Goal: Contribute content

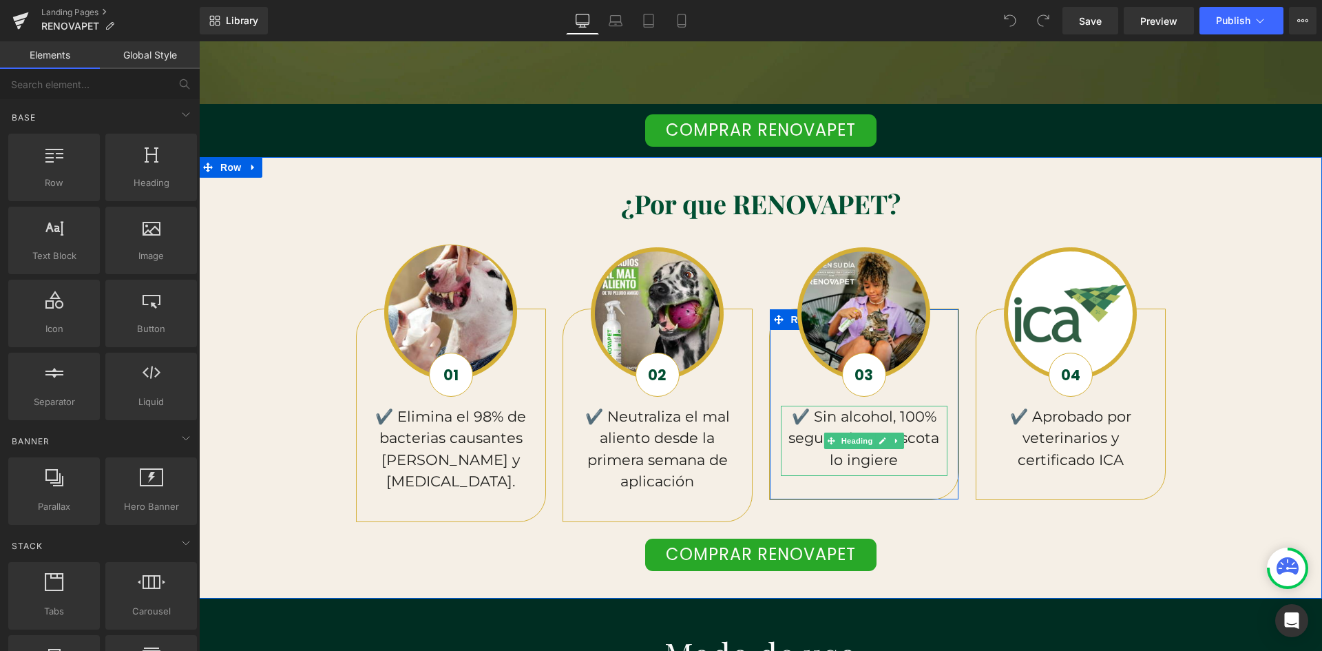
click at [894, 460] on h5 "✔️ Sin alcohol, 100% seguro si tu mascota lo ingiere" at bounding box center [864, 438] width 167 height 65
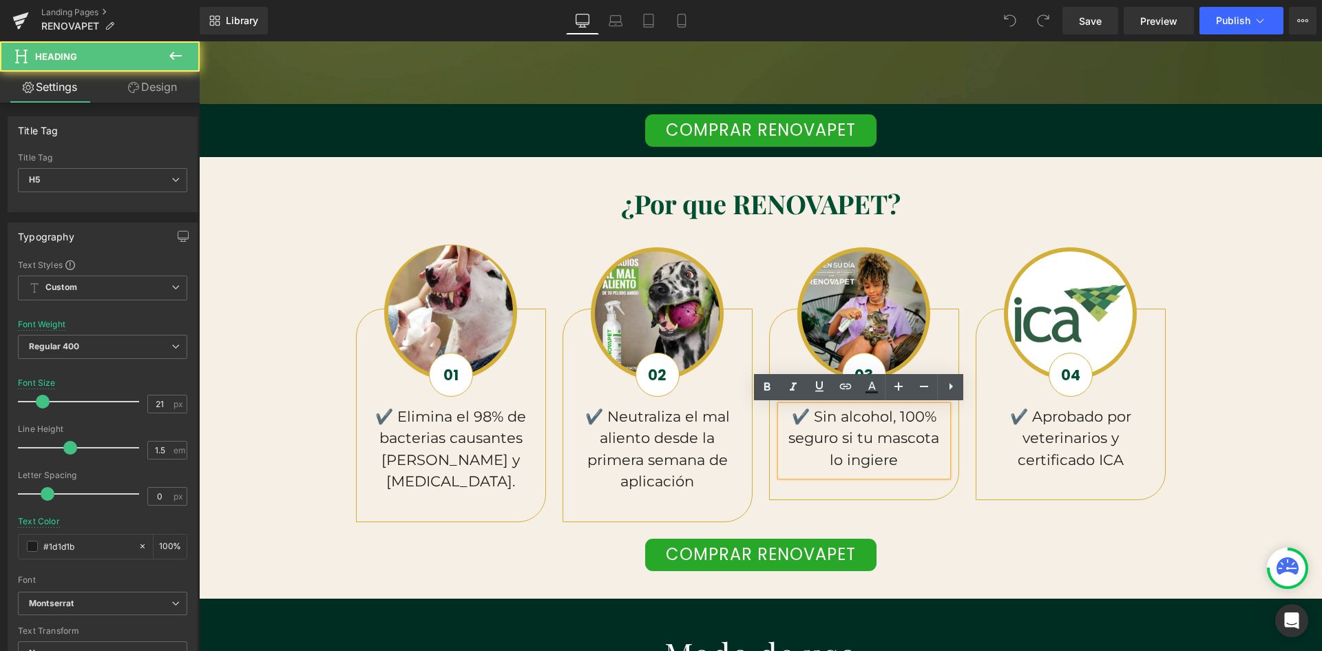
click at [907, 454] on h5 "✔️ Sin alcohol, 100% seguro si tu mascota lo ingiere" at bounding box center [864, 438] width 167 height 65
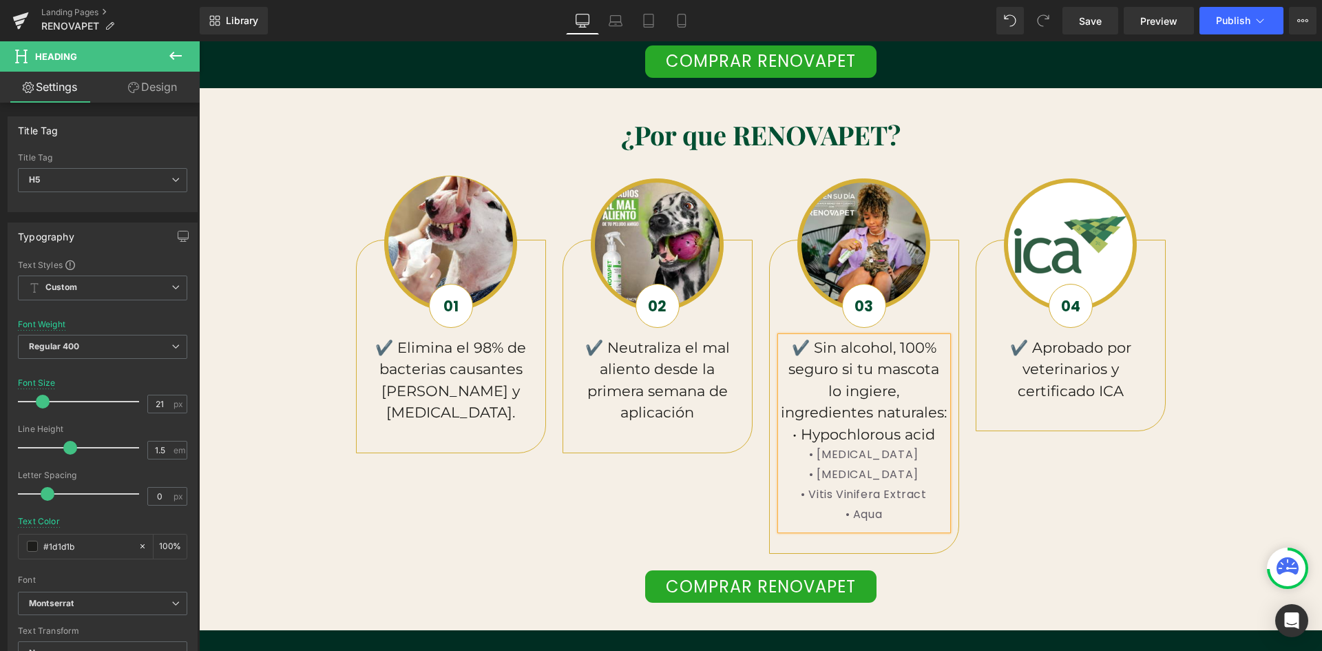
scroll to position [0, 2235]
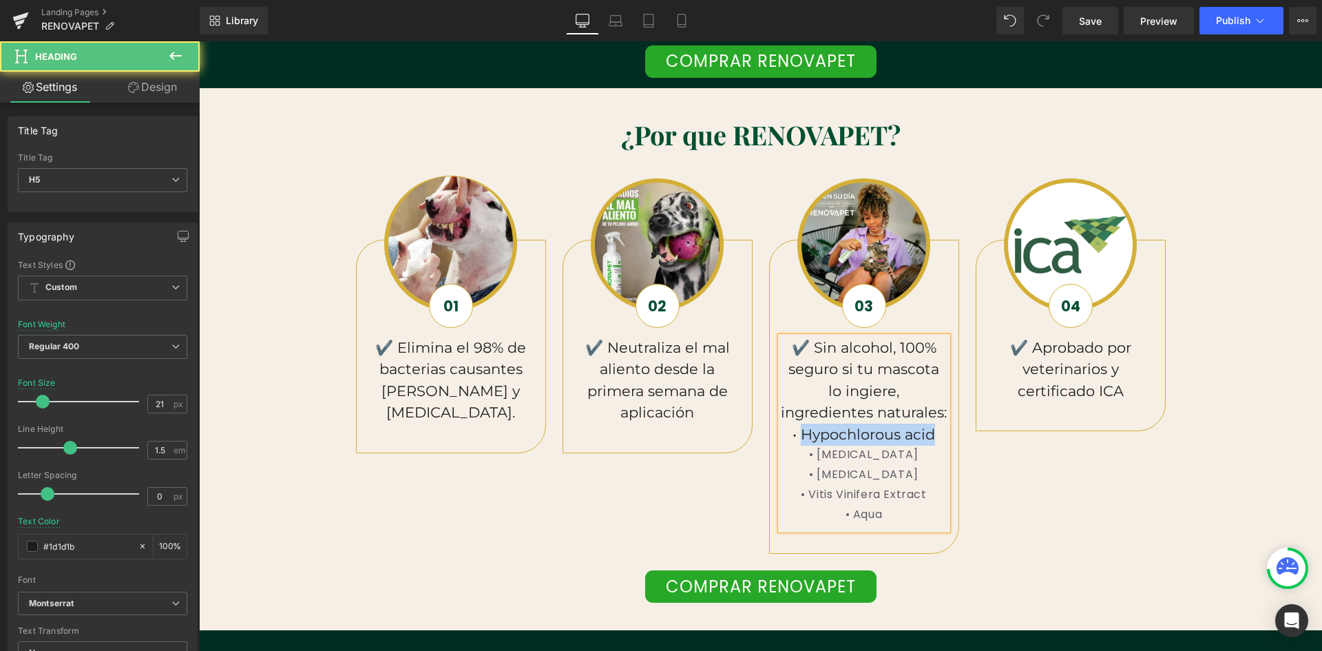
drag, startPoint x: 792, startPoint y: 434, endPoint x: 924, endPoint y: 441, distance: 131.7
click at [924, 441] on h5 "✔️ Sin alcohol, 100% seguro si tu mascota lo ingiere, ingredientes naturales: •…" at bounding box center [864, 391] width 167 height 109
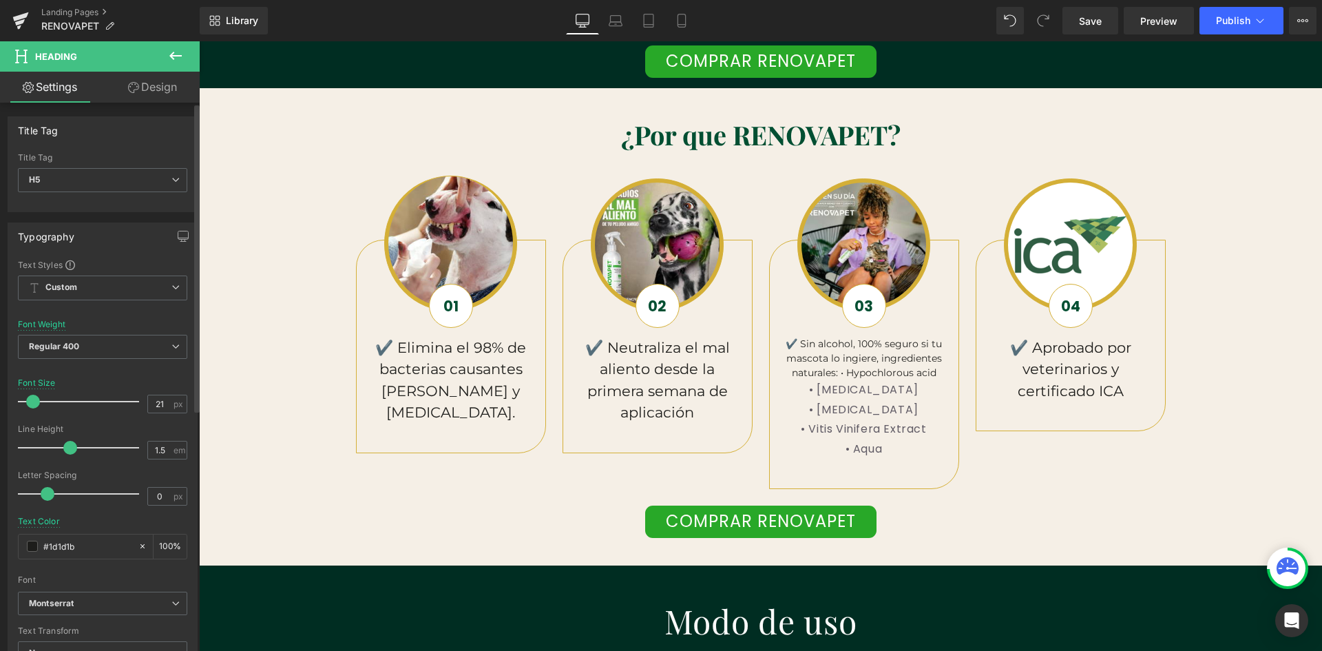
scroll to position [0, 745]
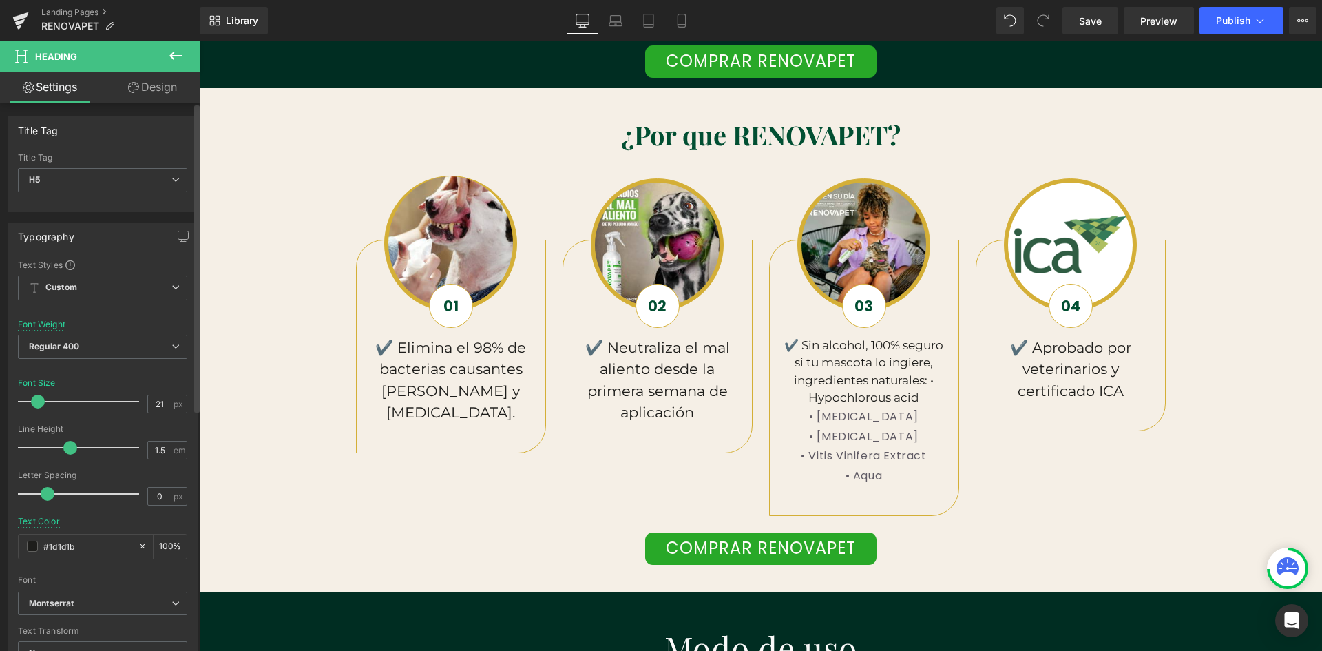
click at [39, 401] on span at bounding box center [38, 402] width 14 height 14
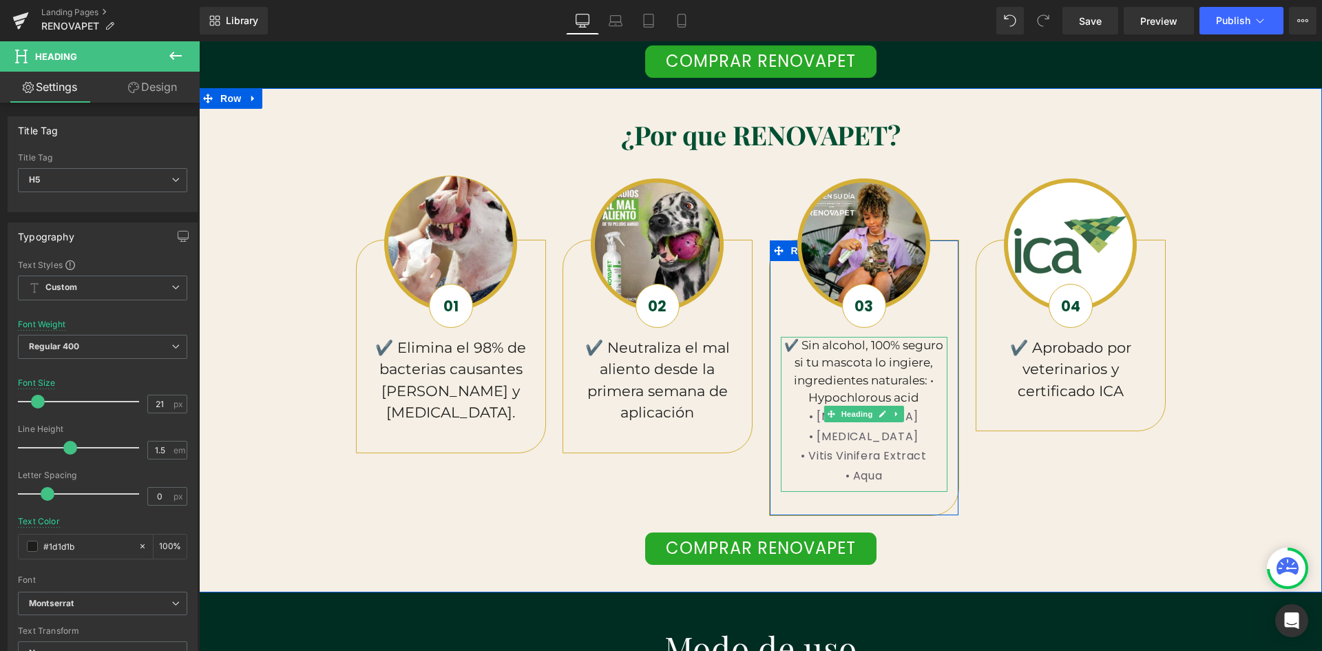
scroll to position [0, 1490]
click at [904, 424] on div "• [MEDICAL_DATA]" at bounding box center [864, 417] width 167 height 20
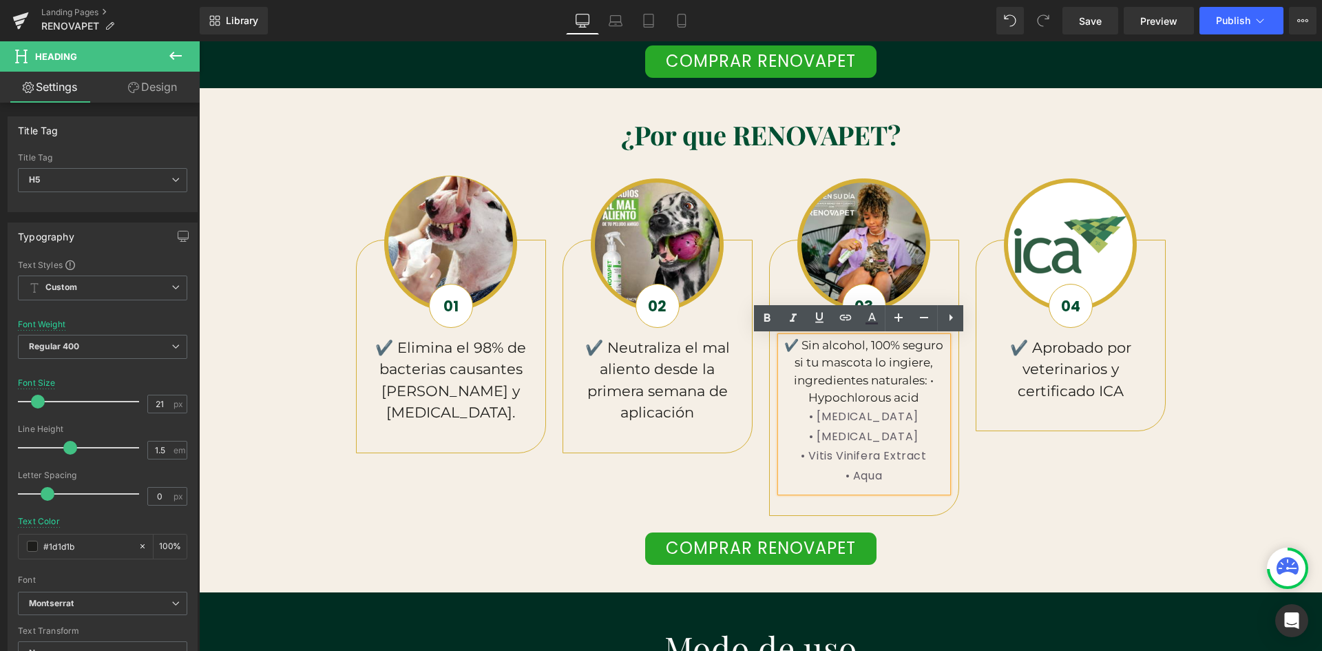
click at [917, 417] on div "• [MEDICAL_DATA]" at bounding box center [864, 417] width 167 height 20
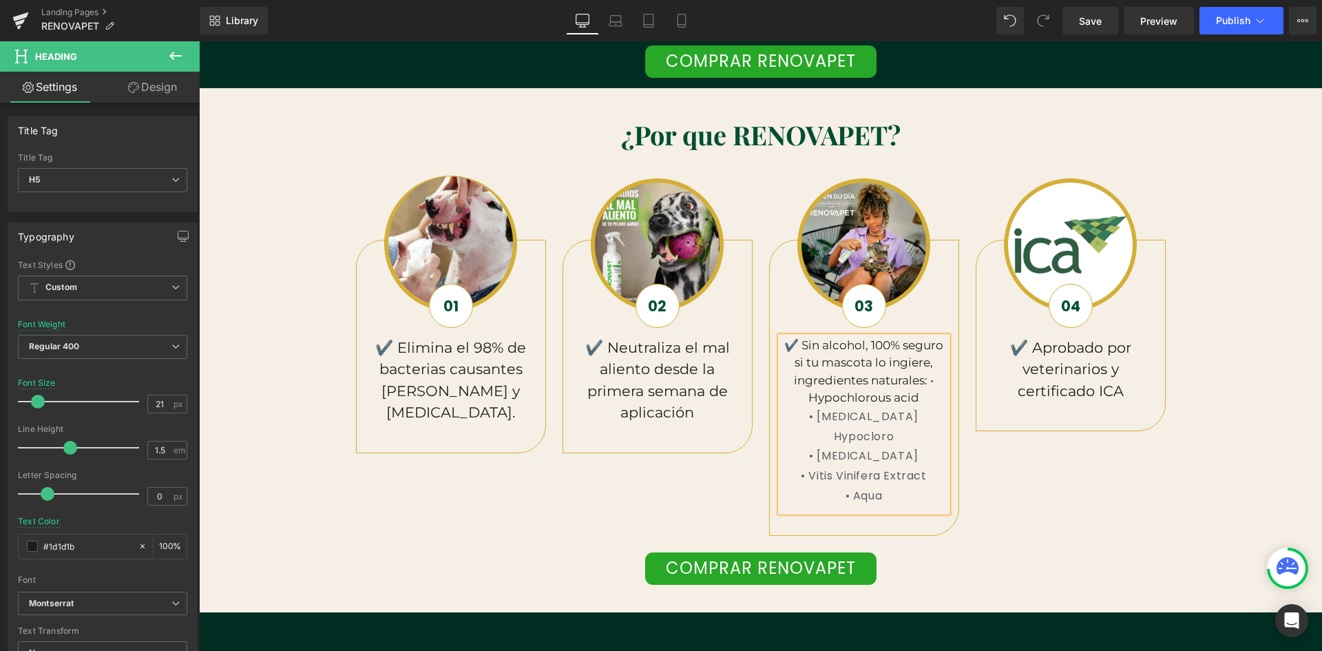
scroll to position [0, 0]
click at [806, 437] on div "Hypoclorous acid" at bounding box center [864, 437] width 167 height 20
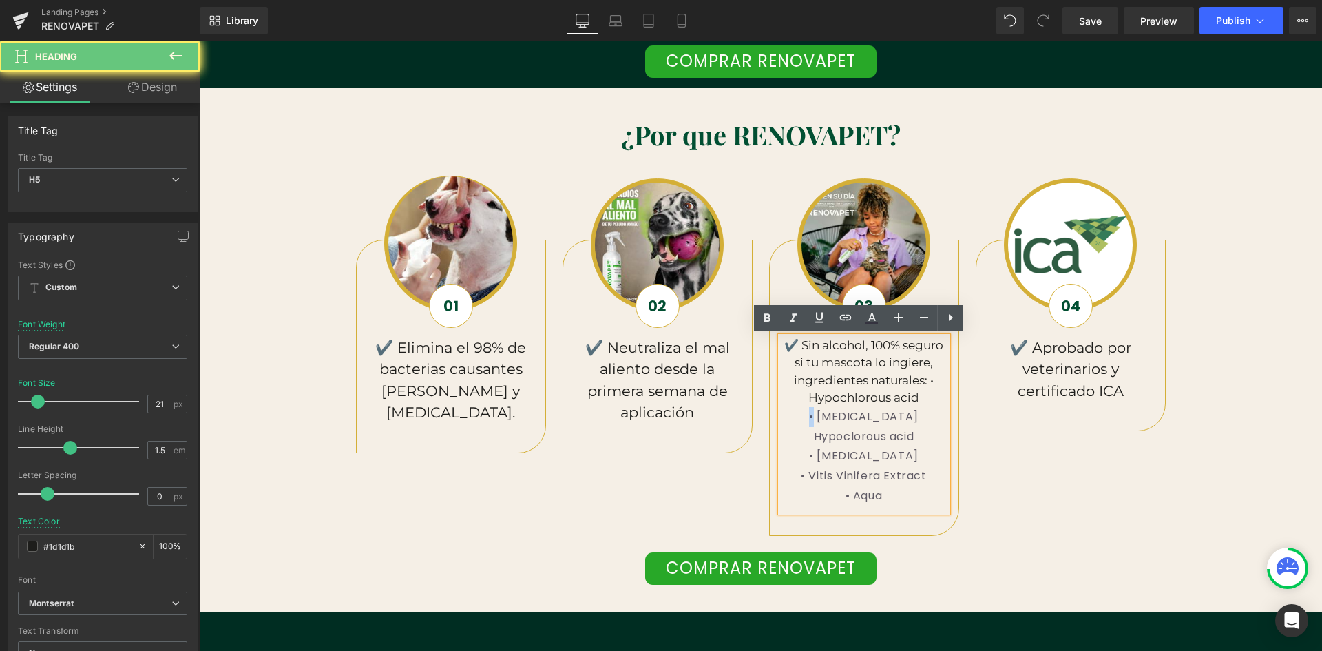
click at [807, 417] on div "• [MEDICAL_DATA]" at bounding box center [864, 417] width 167 height 20
copy div "•"
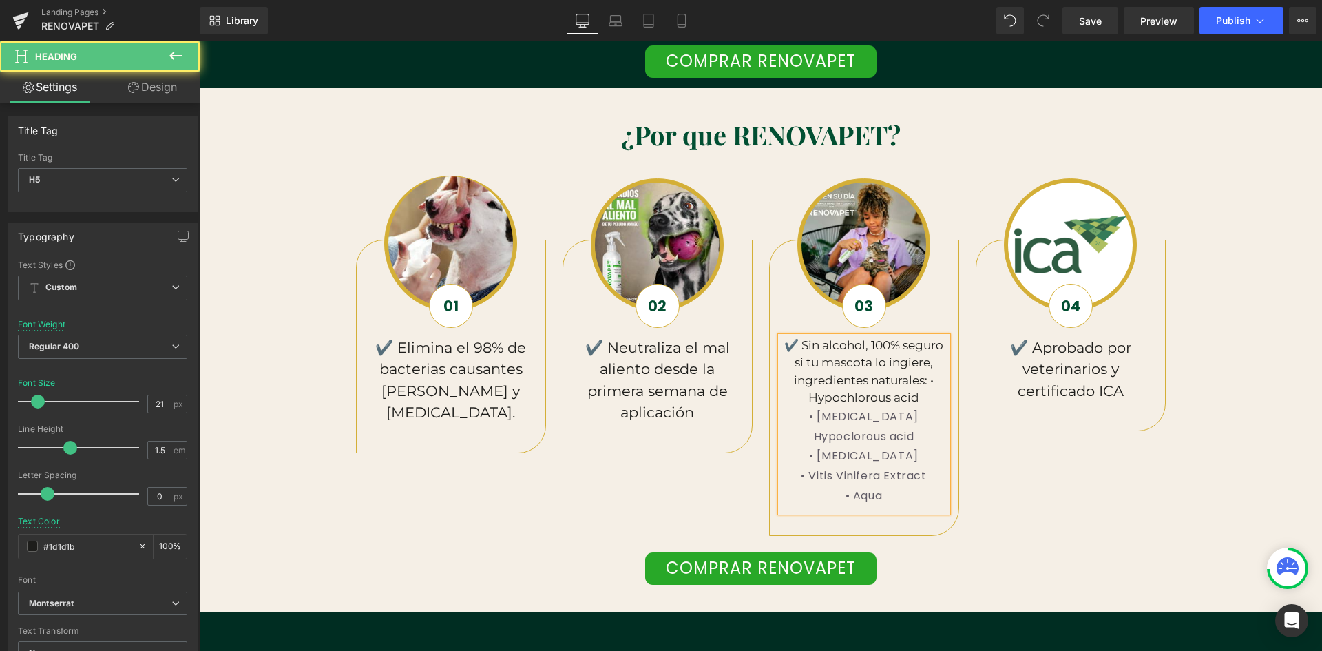
click at [805, 437] on div "Hypoclorous acid" at bounding box center [864, 437] width 167 height 20
drag, startPoint x: 919, startPoint y: 395, endPoint x: 802, endPoint y: 395, distance: 117.1
click at [802, 395] on h5 "✔️ Sin alcohol, 100% seguro si tu mascota lo ingiere, ingredientes naturales: •…" at bounding box center [864, 372] width 167 height 70
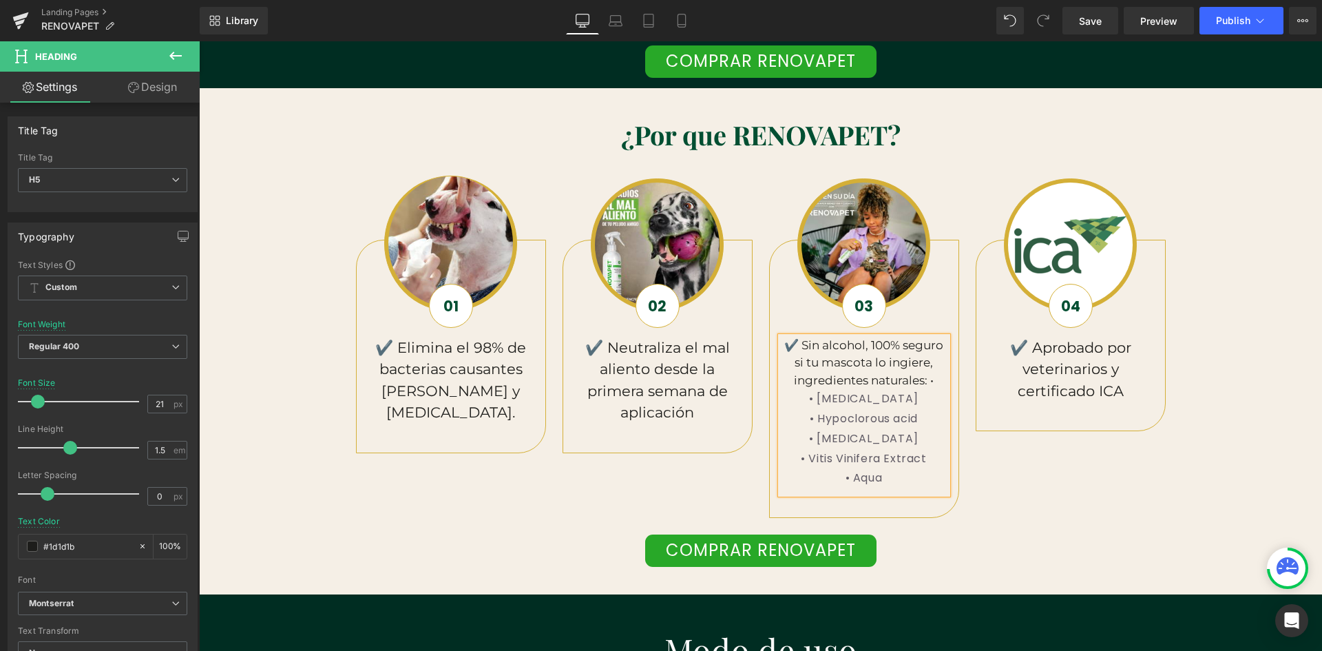
scroll to position [0, 1490]
click at [914, 422] on div "• Hypoclorous acid" at bounding box center [864, 419] width 167 height 20
click at [881, 477] on div "• Aqua" at bounding box center [864, 478] width 167 height 20
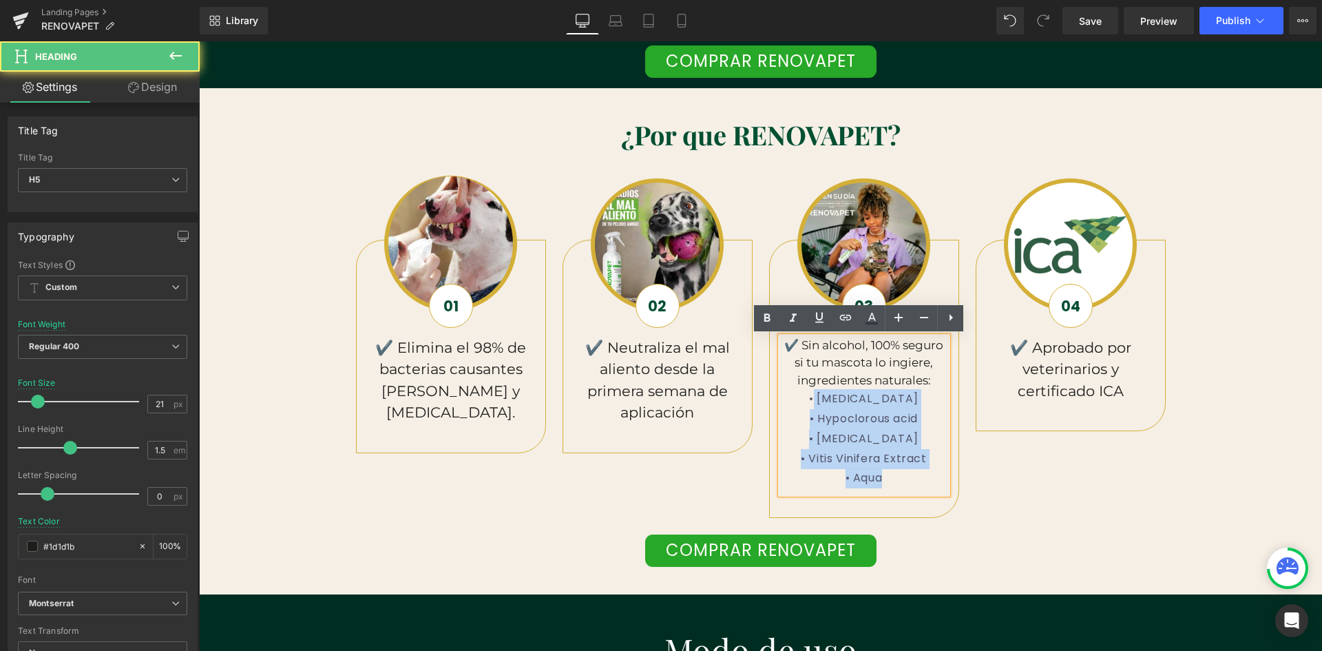
drag, startPoint x: 891, startPoint y: 481, endPoint x: 809, endPoint y: 403, distance: 112.5
click at [809, 403] on div "✔️ Sin alcohol, 100% seguro si tu mascota lo ingiere, ingredientes naturales: •…" at bounding box center [864, 415] width 167 height 157
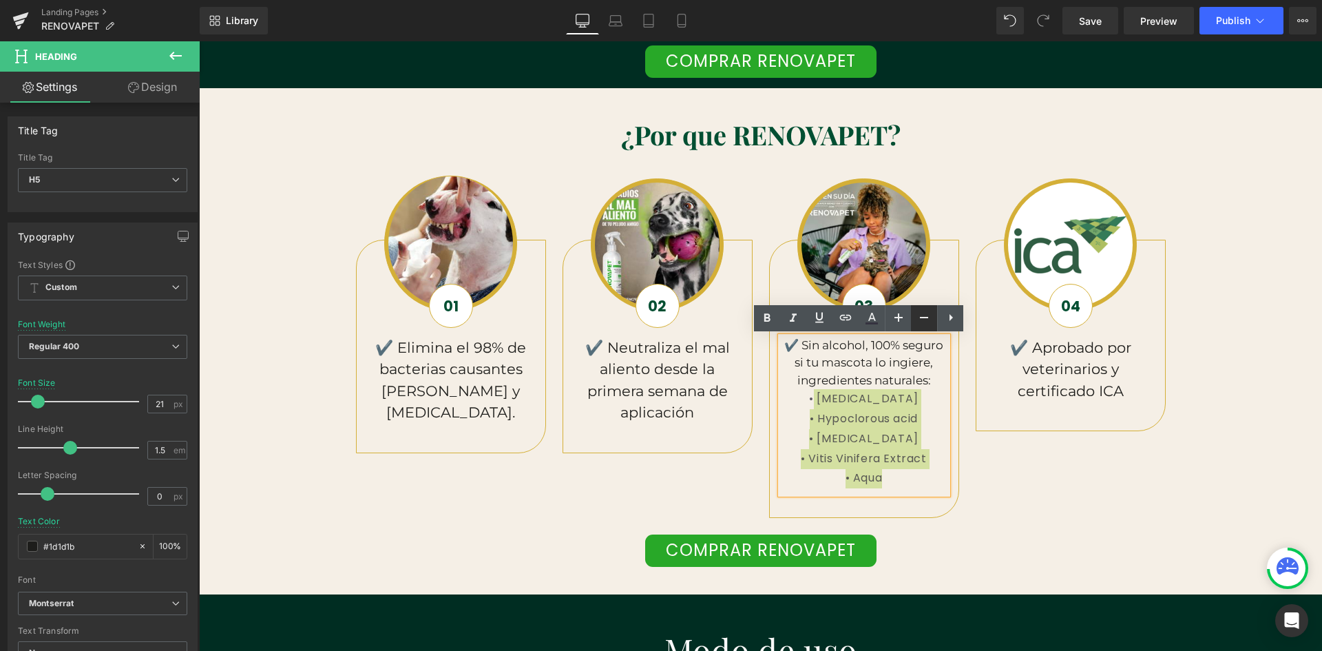
click at [916, 321] on icon at bounding box center [924, 317] width 17 height 17
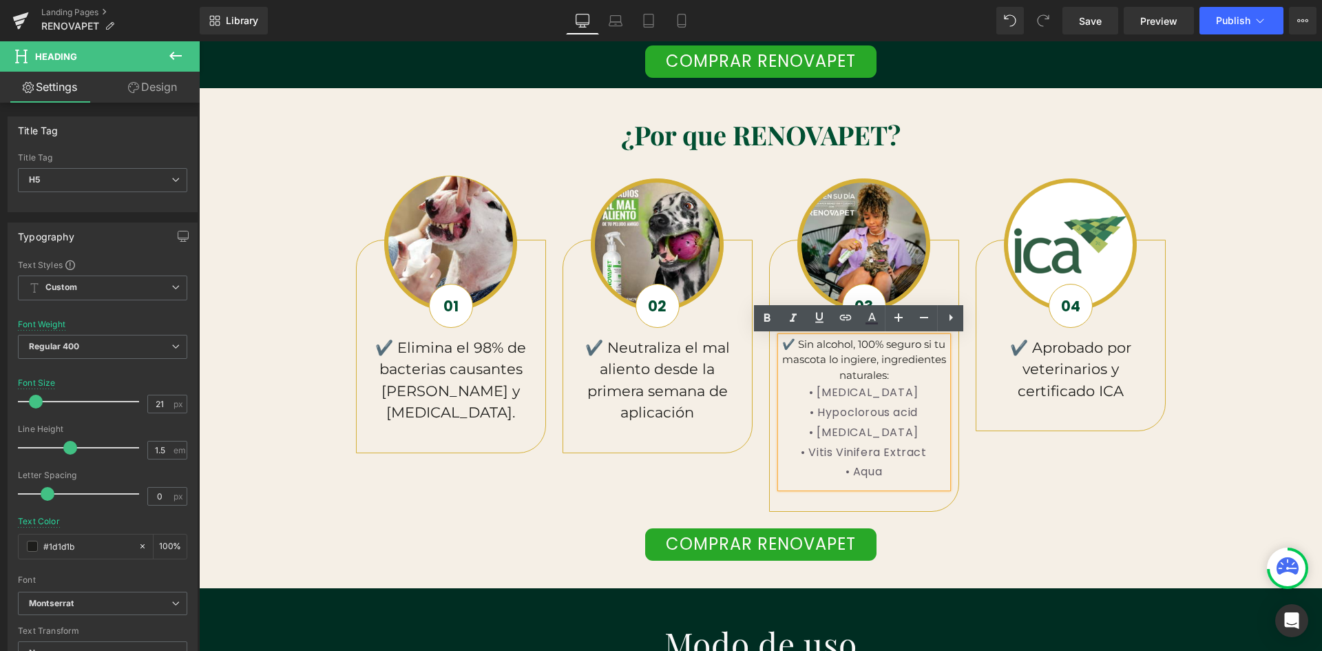
click at [921, 378] on h5 "✔️ Sin alcohol, 100% seguro si tu mascota lo ingiere, ingredientes naturales:" at bounding box center [864, 360] width 167 height 47
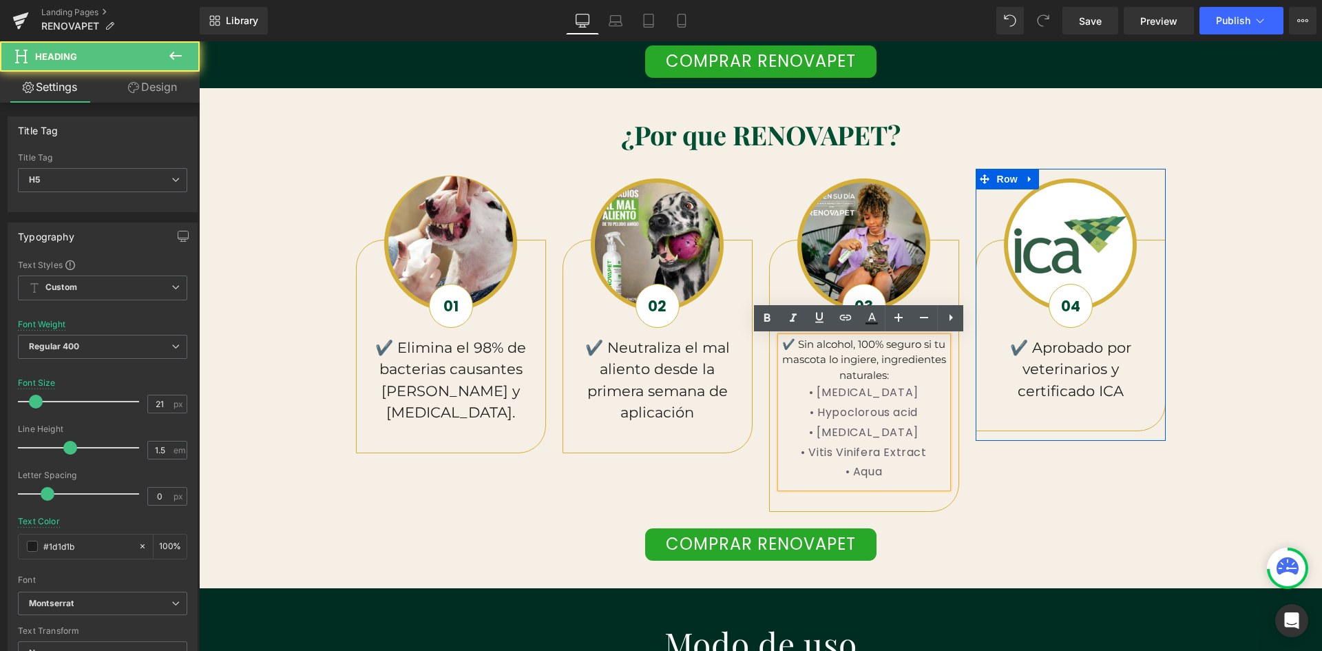
scroll to position [0, 745]
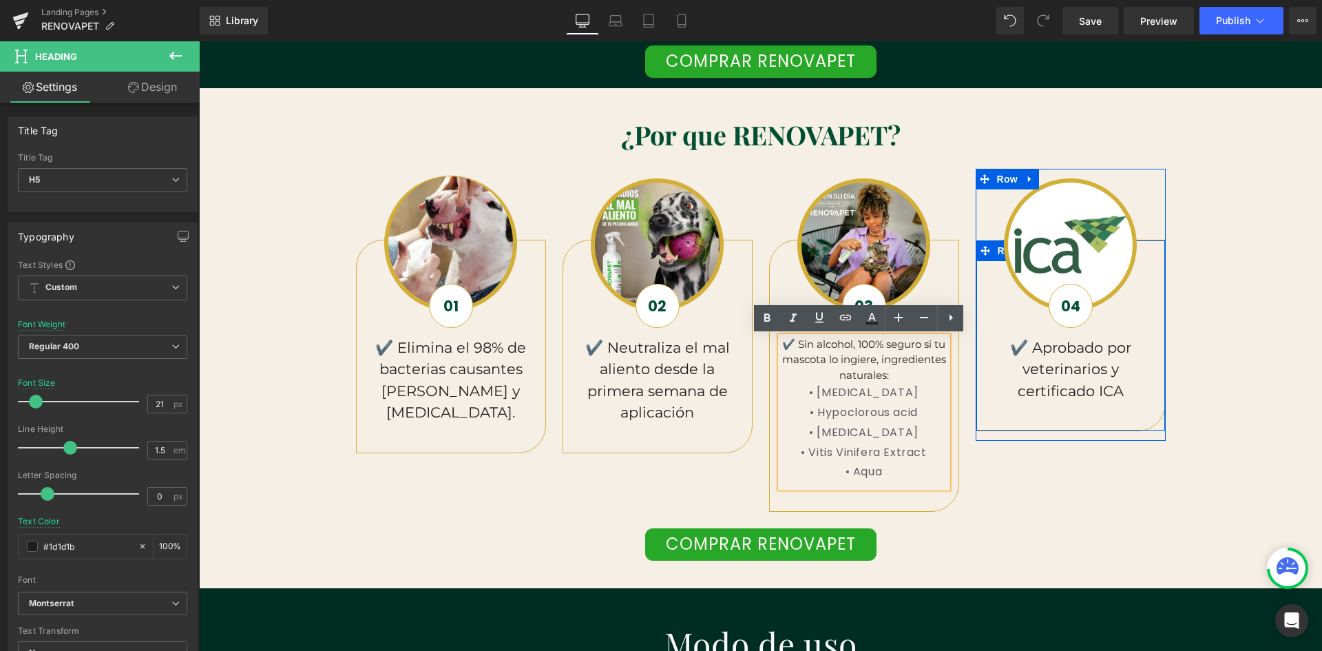
click at [1035, 408] on div "✔️ Aprobado por veterinarios y certificado ICA Heading Row" at bounding box center [1071, 336] width 190 height 192
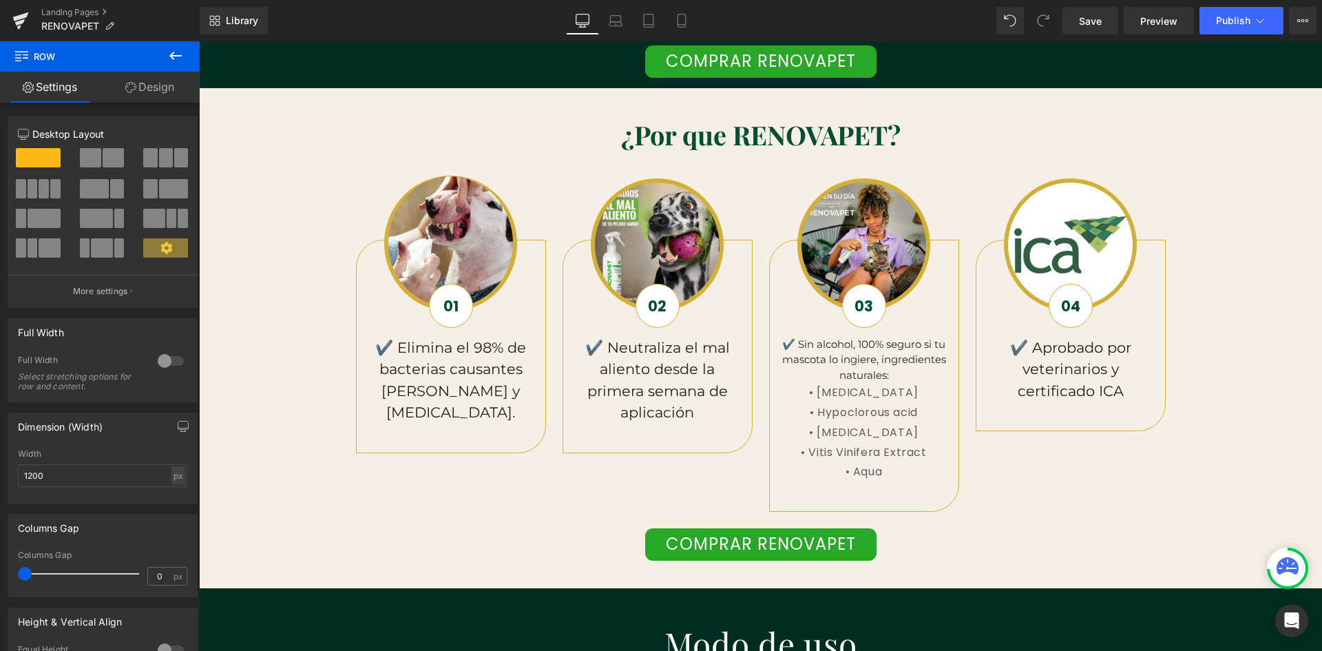
scroll to position [0, 2235]
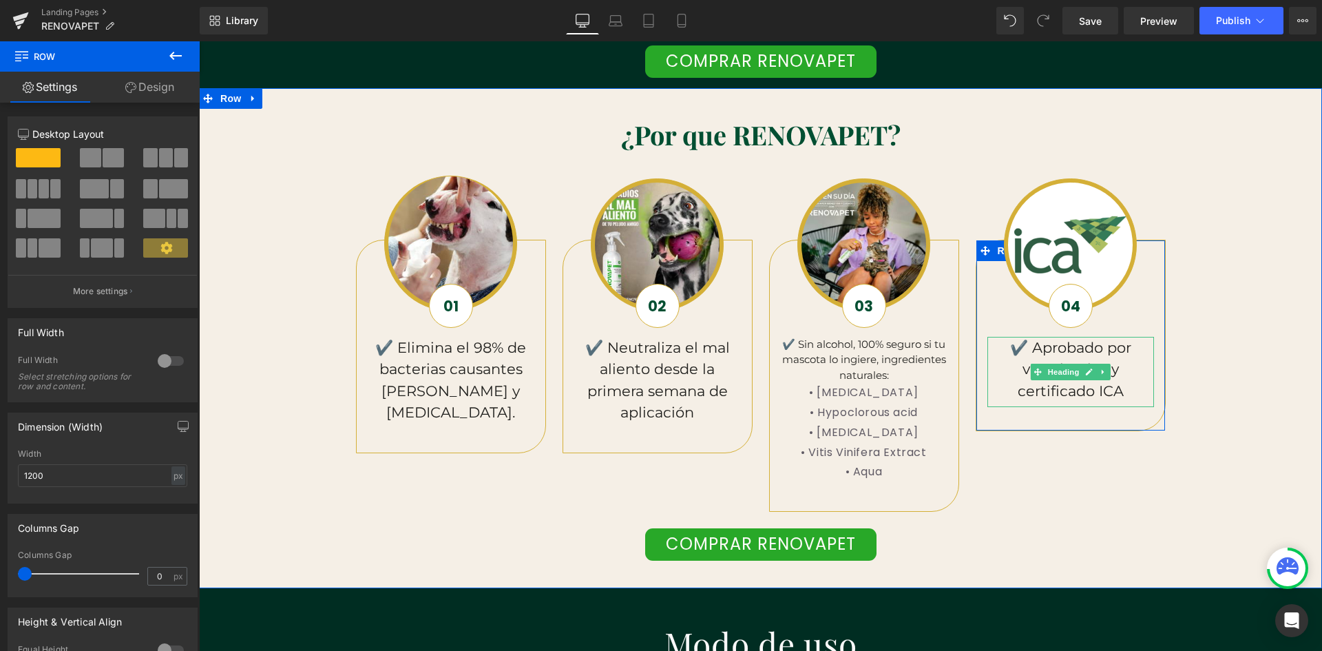
click at [1124, 392] on h5 "✔️ Aprobado por veterinarios y certificado ICA" at bounding box center [1070, 369] width 167 height 65
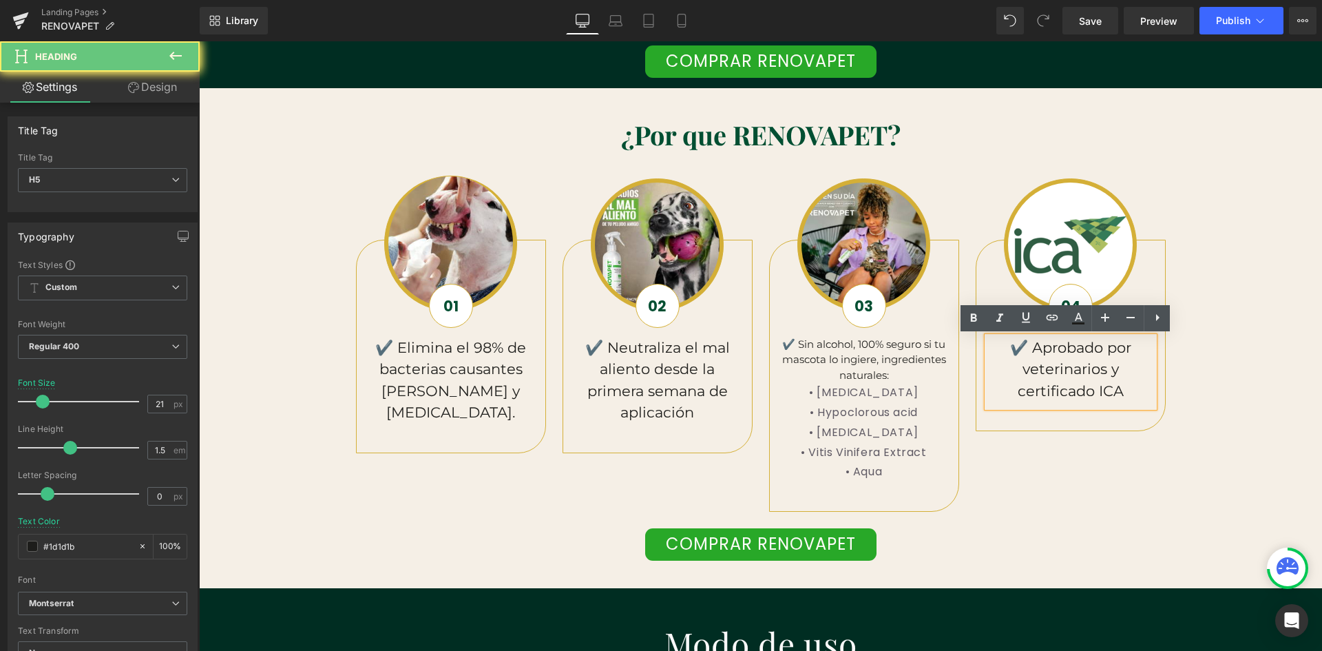
click at [1115, 388] on h5 "✔️ Aprobado por veterinarios y certificado ICA" at bounding box center [1070, 369] width 167 height 65
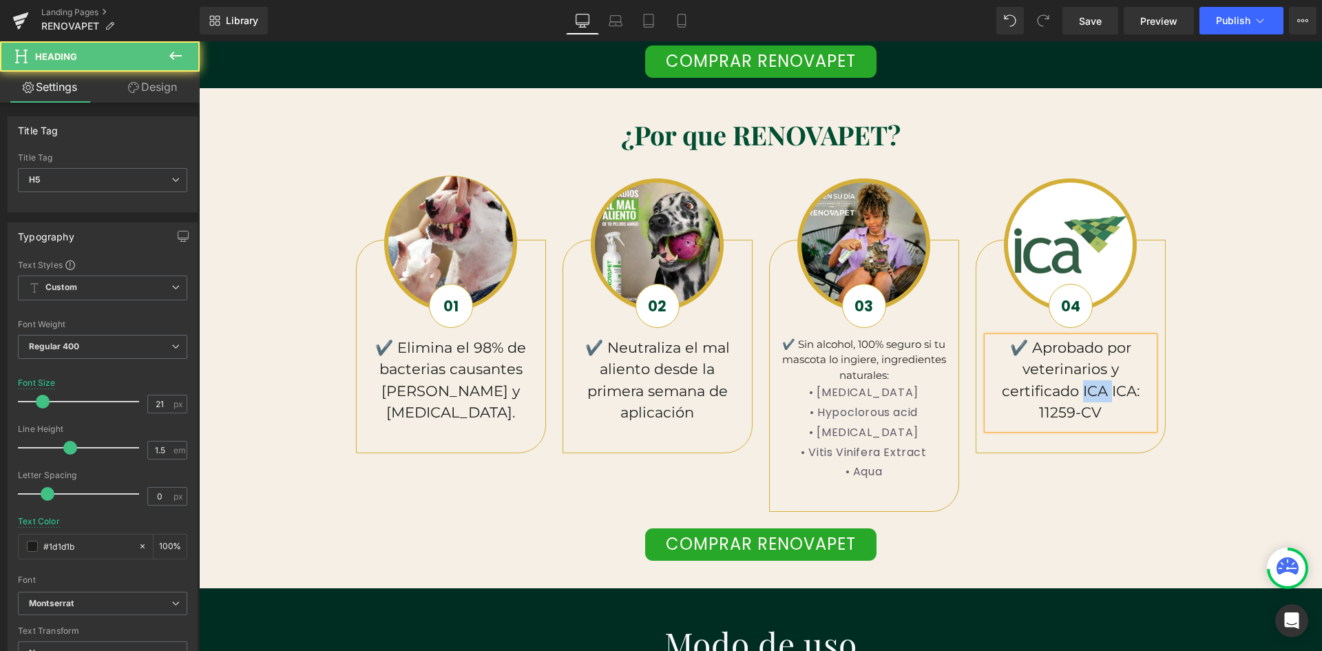
scroll to position [0, 0]
drag, startPoint x: 1104, startPoint y: 390, endPoint x: 1079, endPoint y: 397, distance: 26.6
click at [1079, 397] on h5 "✔️ Aprobado por veterinarios y certificado ICA ICA: 11259-CV" at bounding box center [1070, 380] width 167 height 87
click at [1203, 350] on div "¿Por que RENOVAPET? Heading Row Image 01 Text Block ✔️ Elimina el 98% de bacter…" at bounding box center [760, 327] width 1123 height 467
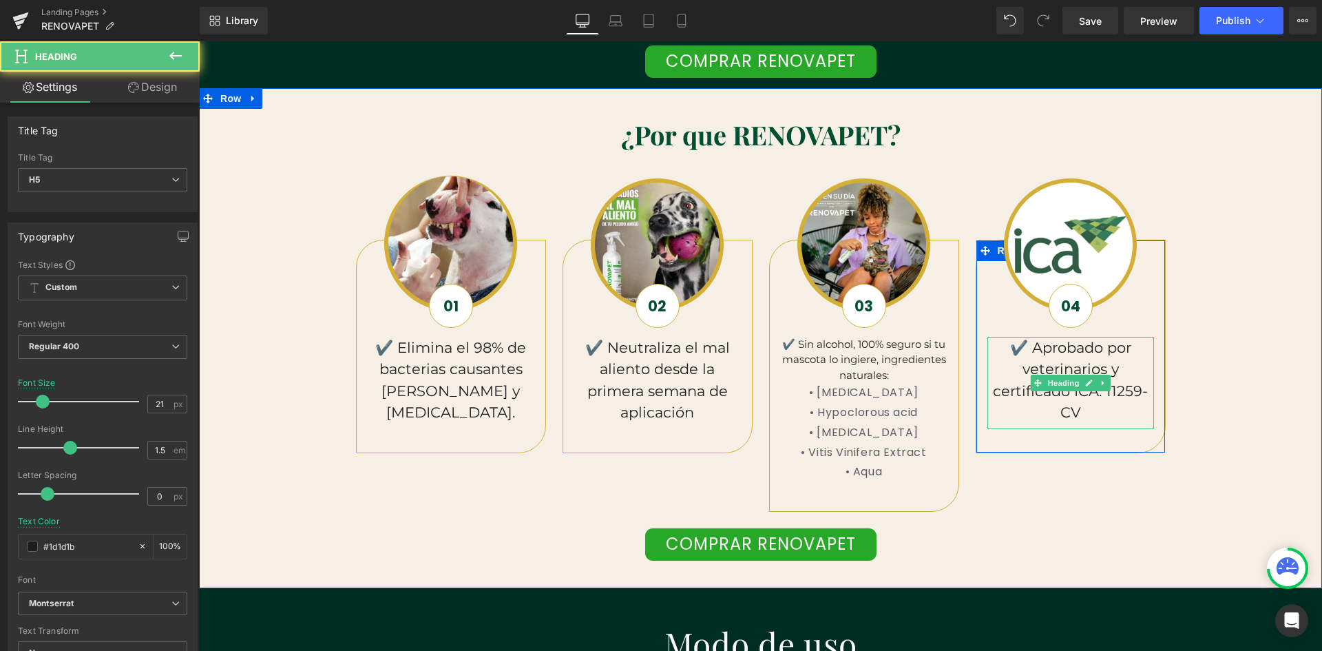
click at [1091, 414] on h5 "✔️ Aprobado por veterinarios y certificado ICA: 11259-CV" at bounding box center [1070, 380] width 167 height 87
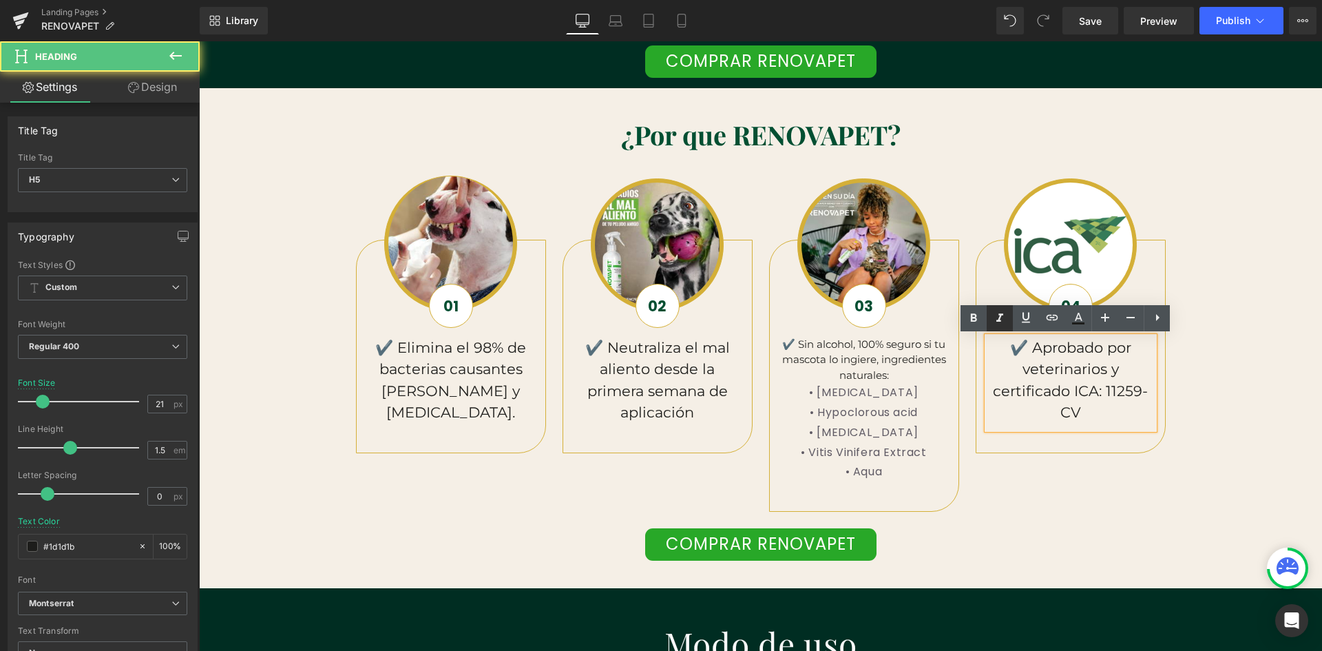
scroll to position [0, 745]
drag, startPoint x: 195, startPoint y: 275, endPoint x: 680, endPoint y: 23, distance: 547.2
click at [680, 23] on icon at bounding box center [682, 21] width 14 height 14
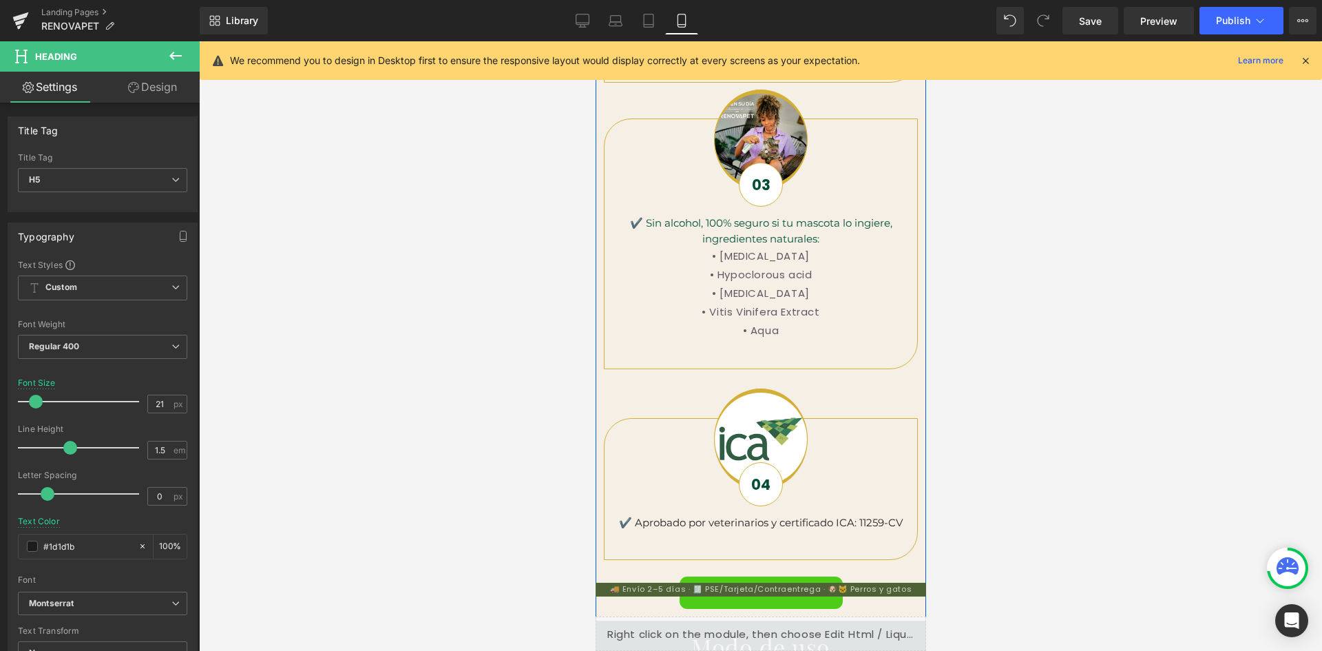
scroll to position [1445, 0]
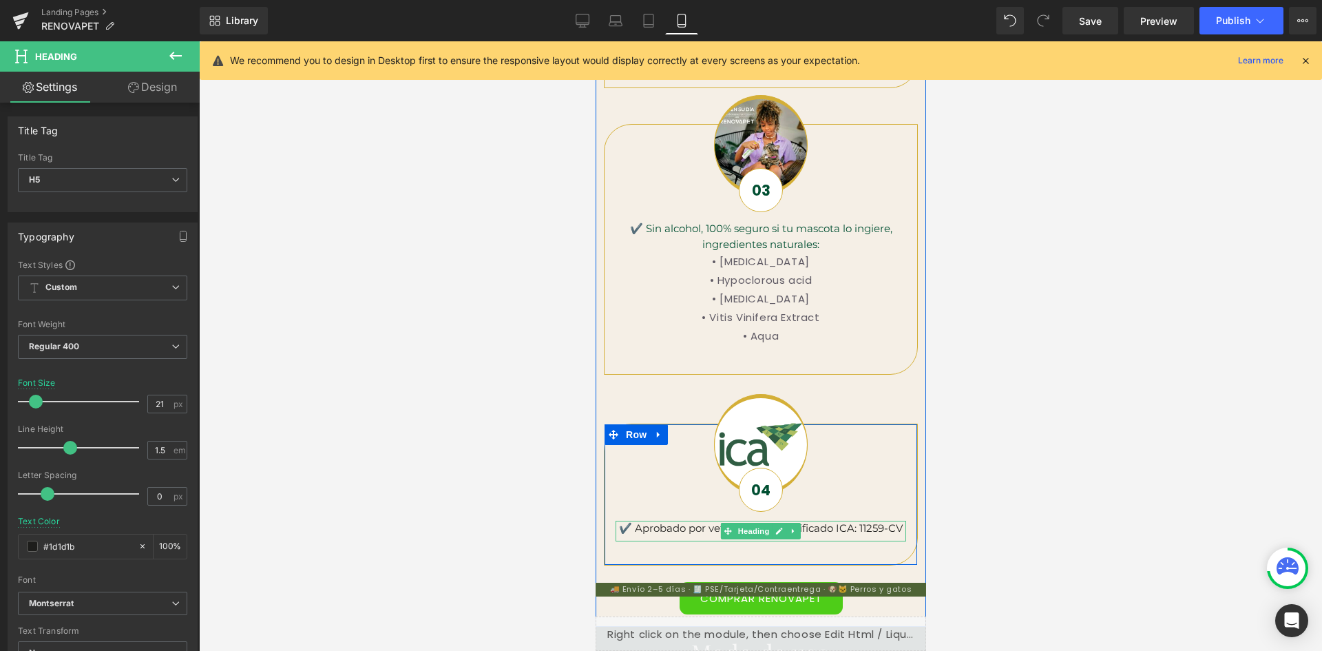
click at [834, 529] on h5 "✔️ Aprobado por veterinarios y certificado ICA: 11259-CV" at bounding box center [760, 529] width 291 height 16
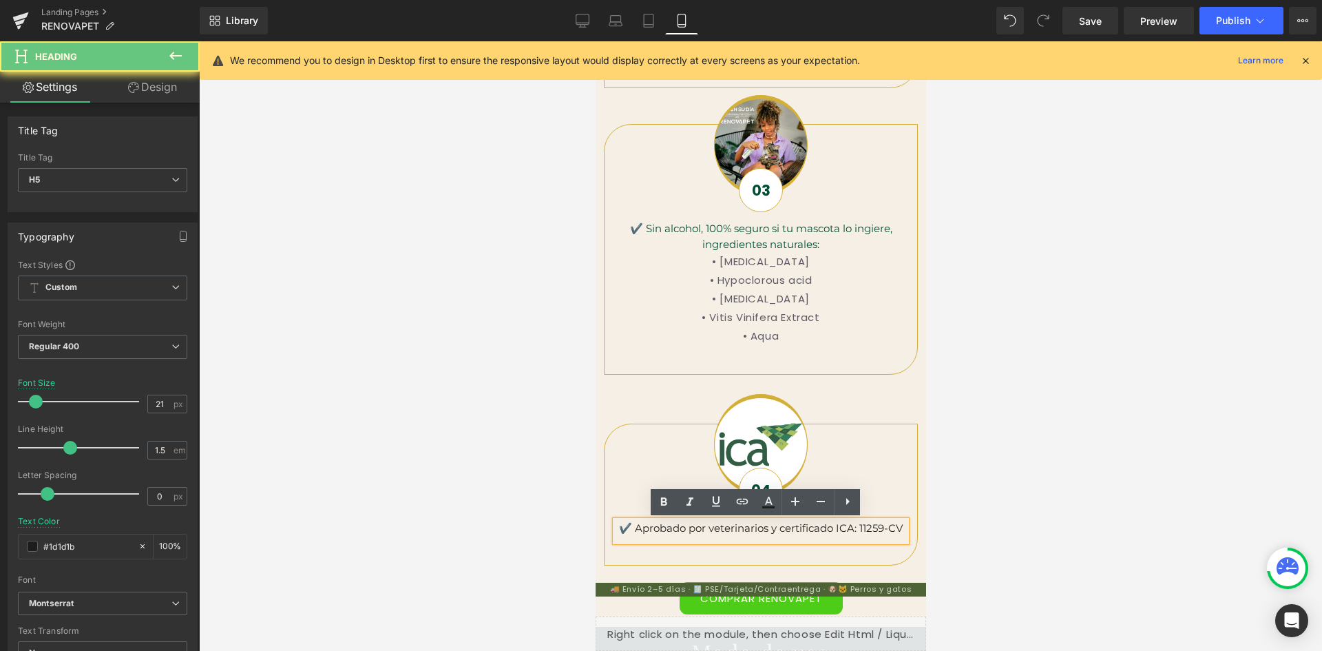
click at [831, 528] on h5 "✔️ Aprobado por veterinarios y certificado ICA: 11259-CV" at bounding box center [760, 529] width 291 height 16
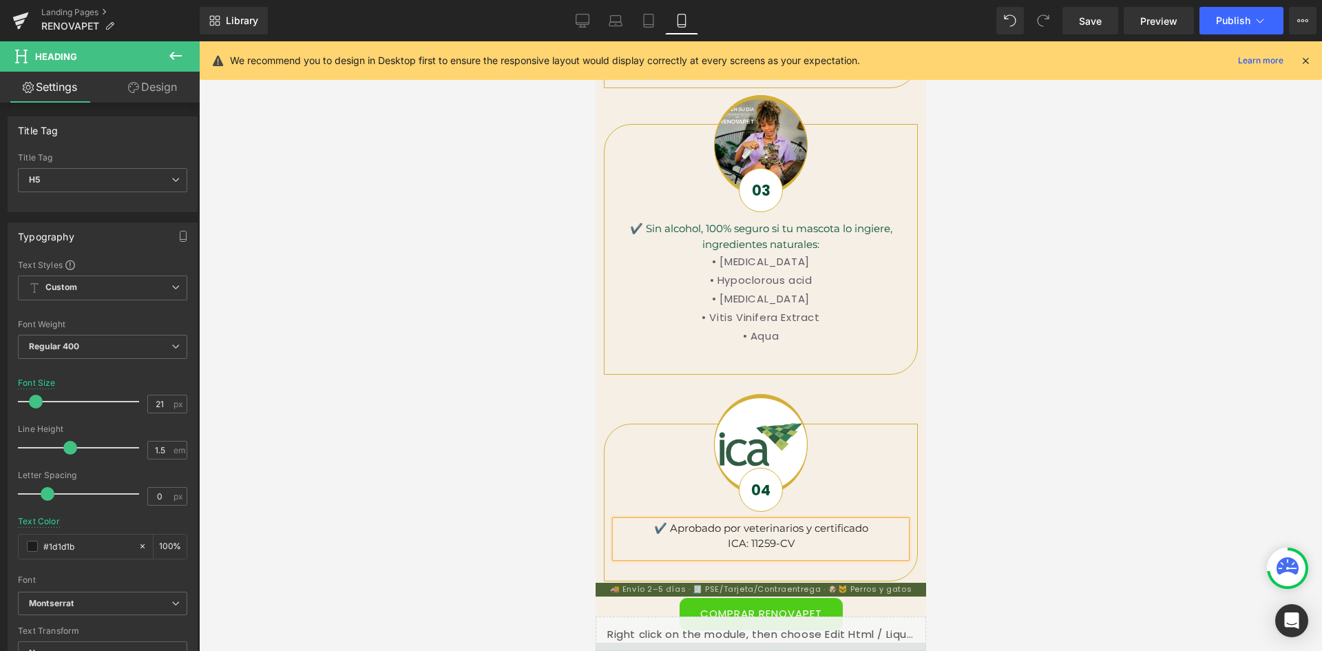
click at [885, 480] on div "04 Text Block" at bounding box center [760, 490] width 314 height 44
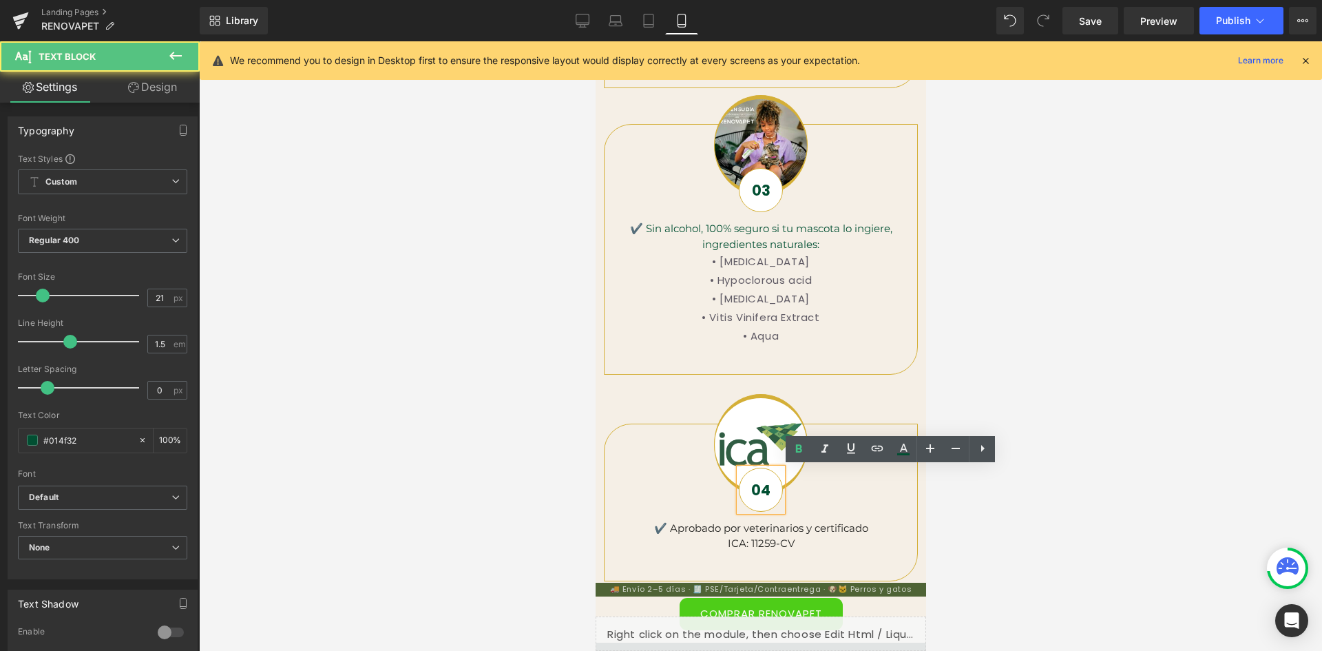
click at [1003, 390] on div at bounding box center [760, 345] width 1123 height 609
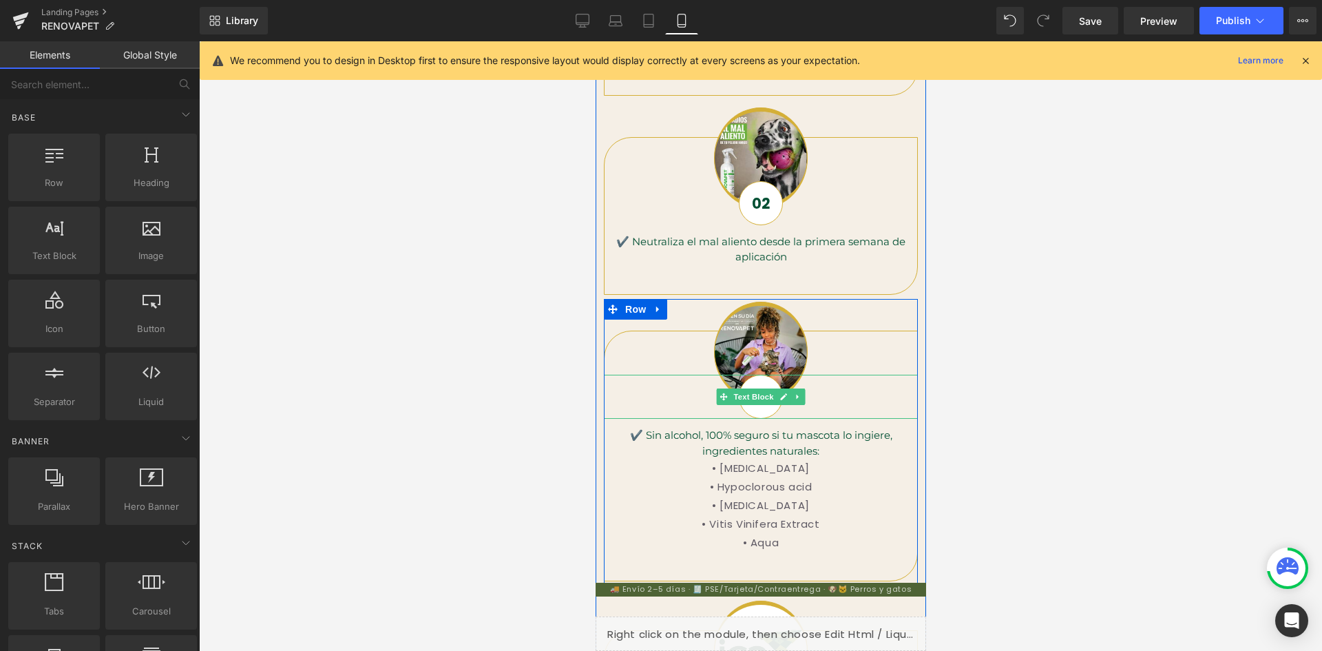
scroll to position [0, 0]
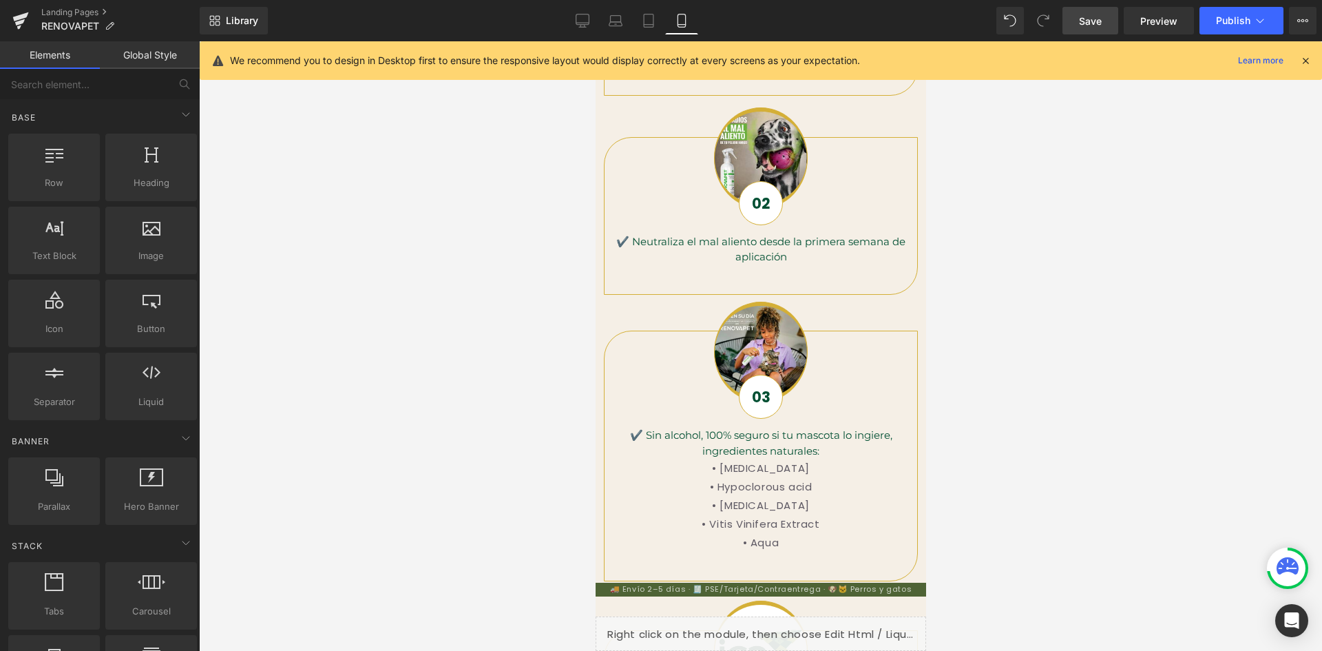
click at [1100, 17] on span "Save" at bounding box center [1090, 21] width 23 height 14
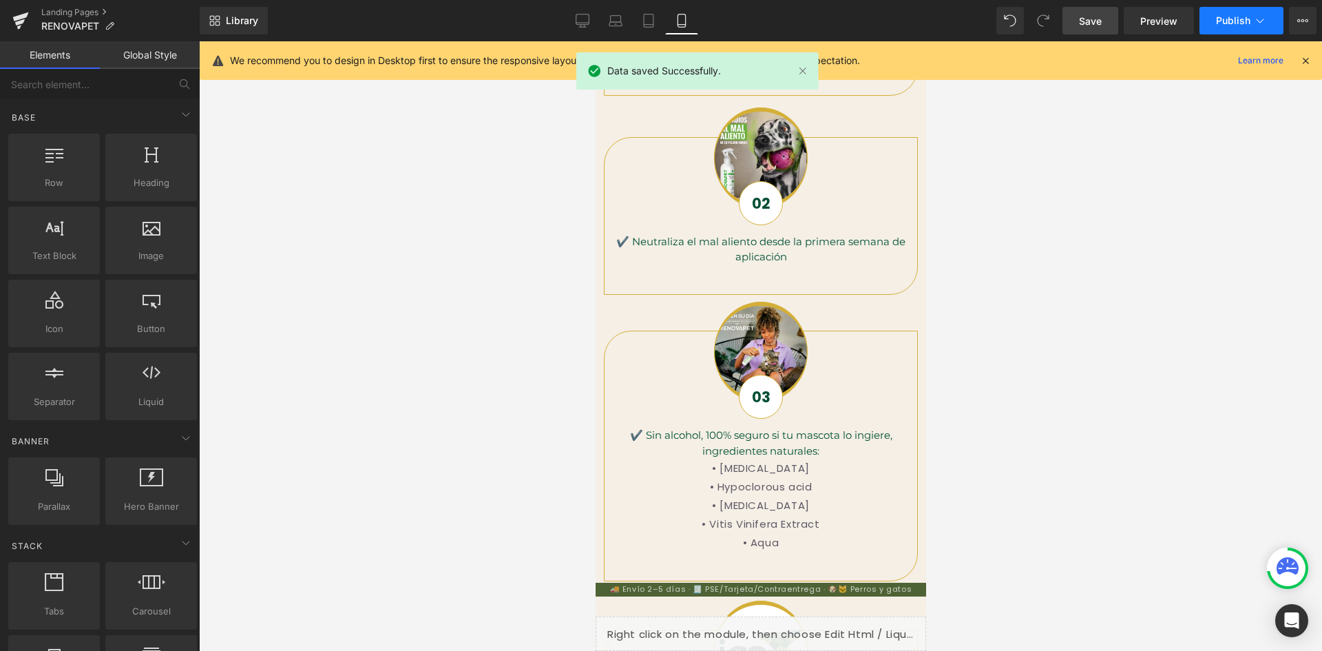
click at [1229, 23] on span "Publish" at bounding box center [1233, 20] width 34 height 11
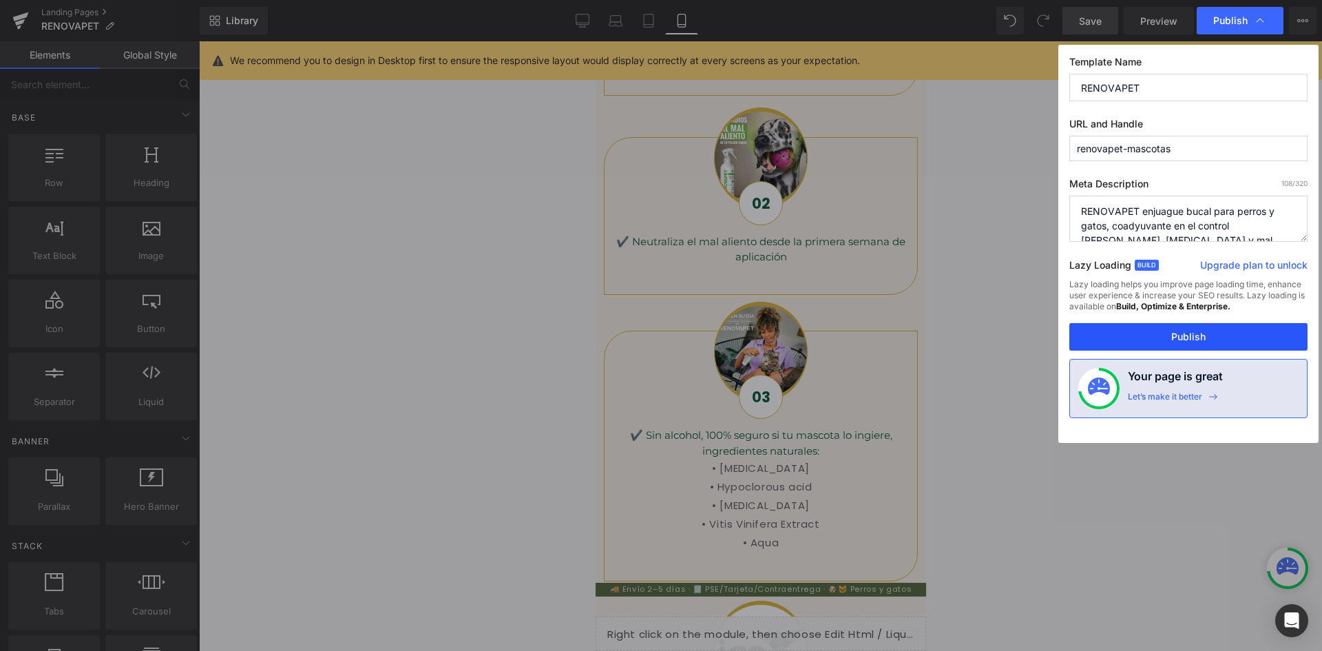
click at [1193, 342] on button "Publish" at bounding box center [1188, 337] width 238 height 28
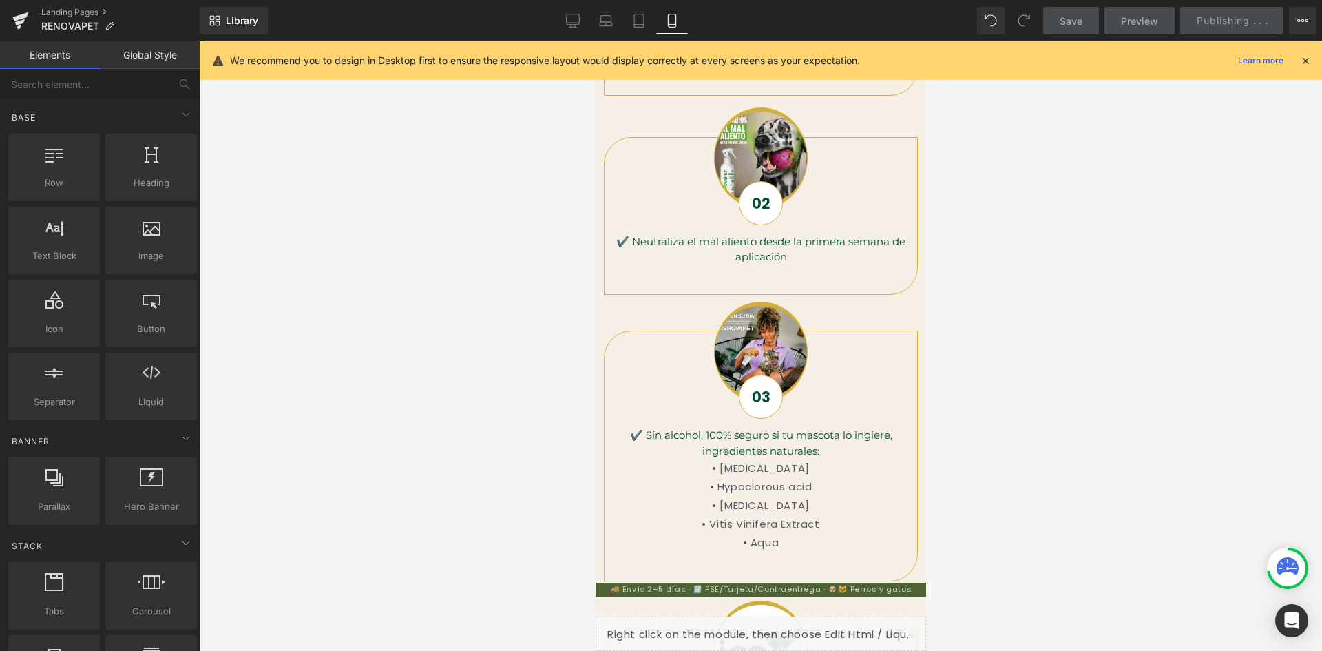
scroll to position [0, 505]
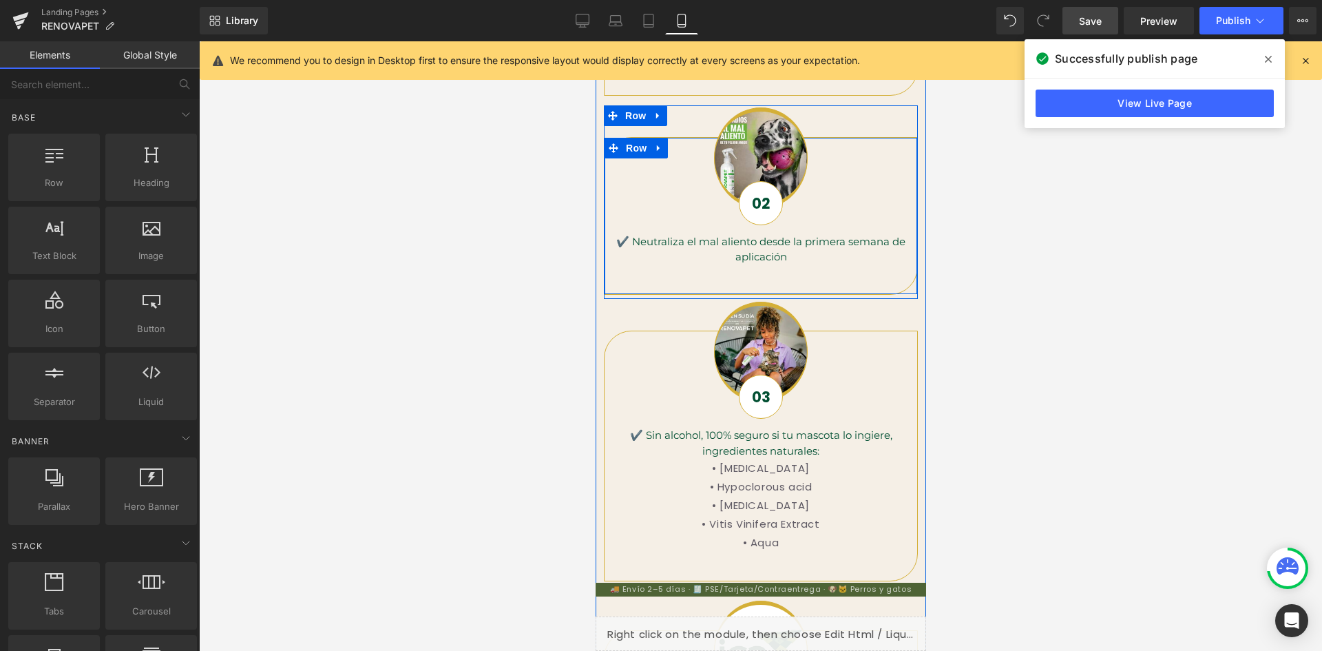
scroll to position [0, 253]
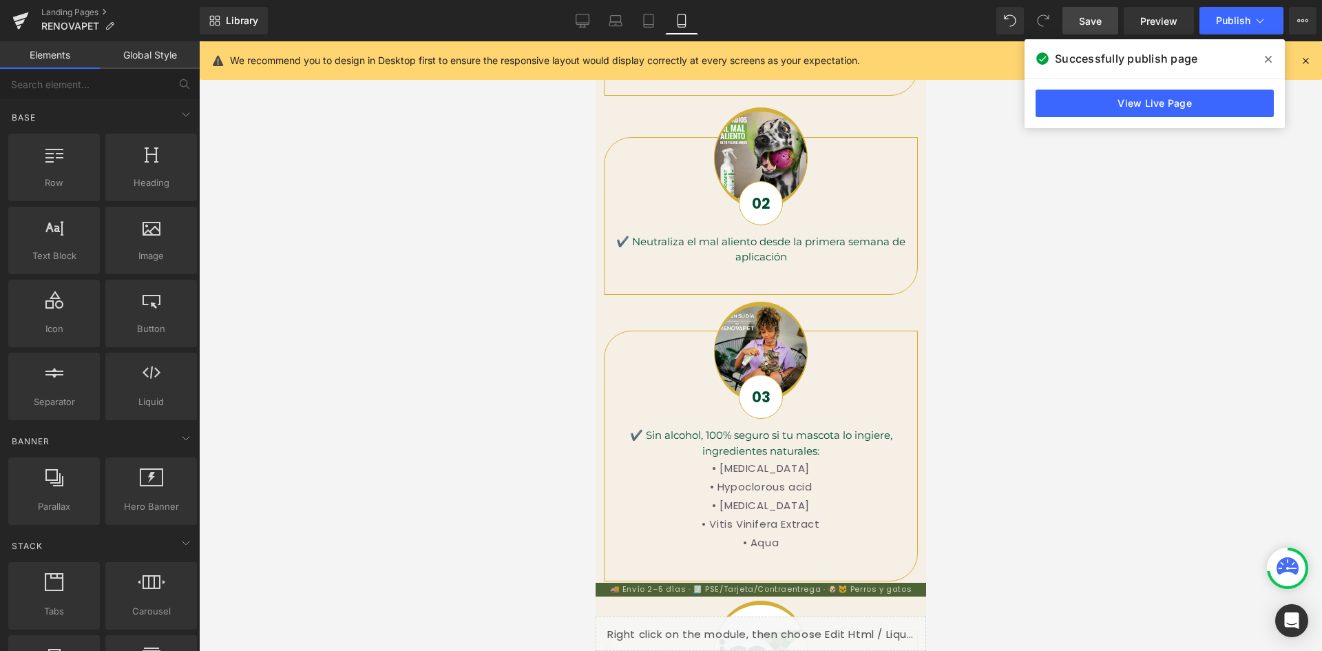
click at [1268, 57] on icon at bounding box center [1268, 59] width 7 height 11
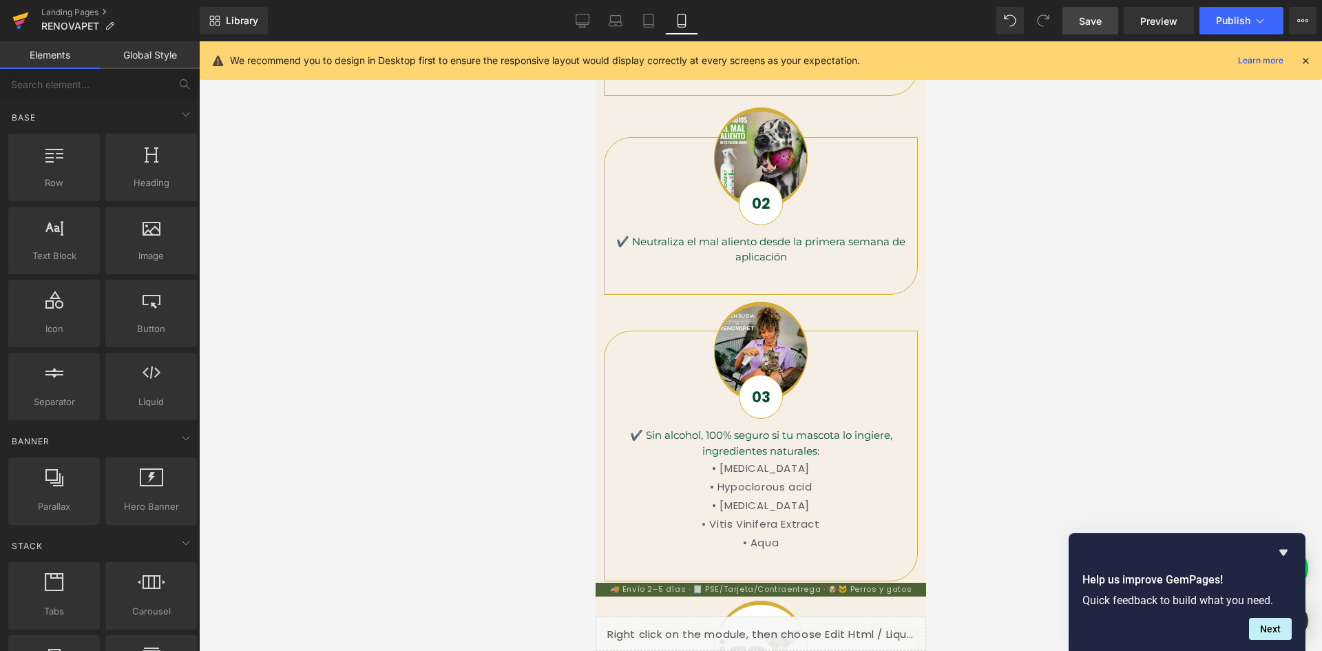
scroll to position [0, 505]
